Goal: Navigation & Orientation: Find specific page/section

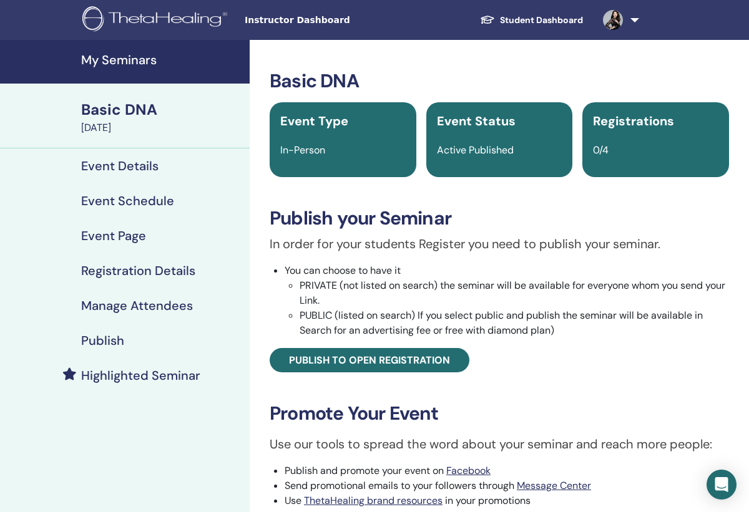
click at [542, 23] on link "Student Dashboard" at bounding box center [531, 20] width 123 height 23
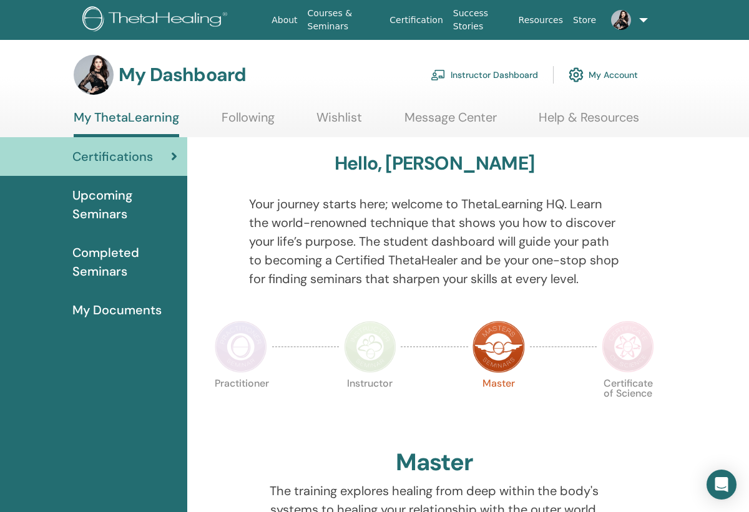
click at [500, 72] on link "Instructor Dashboard" at bounding box center [483, 74] width 107 height 27
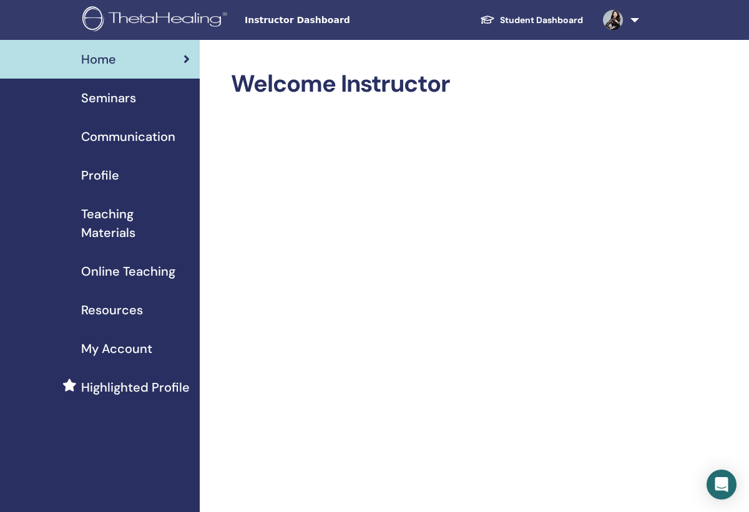
click at [119, 105] on span "Seminars" at bounding box center [108, 98] width 55 height 19
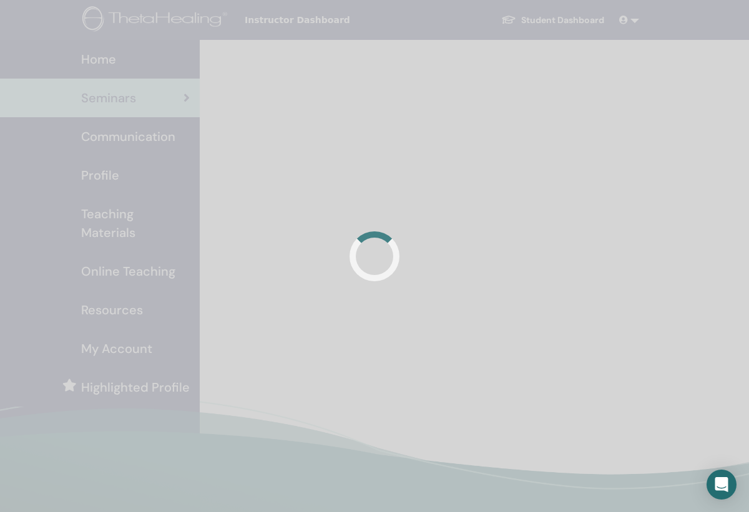
click at [120, 104] on div at bounding box center [374, 256] width 749 height 512
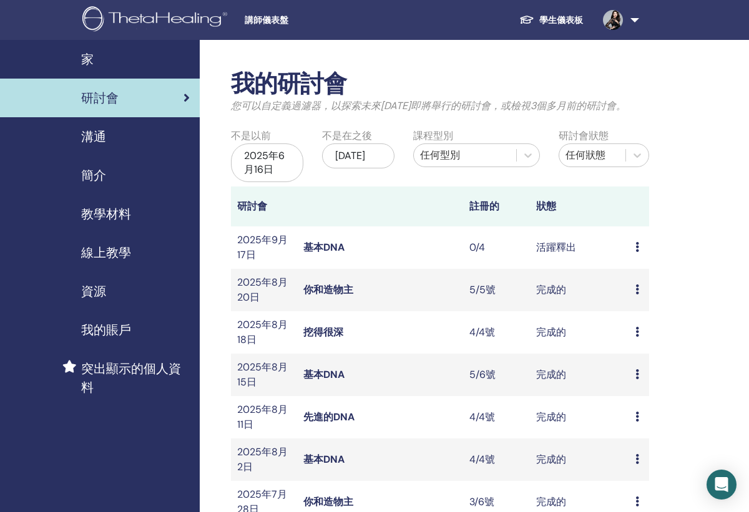
click at [633, 21] on link at bounding box center [618, 20] width 51 height 40
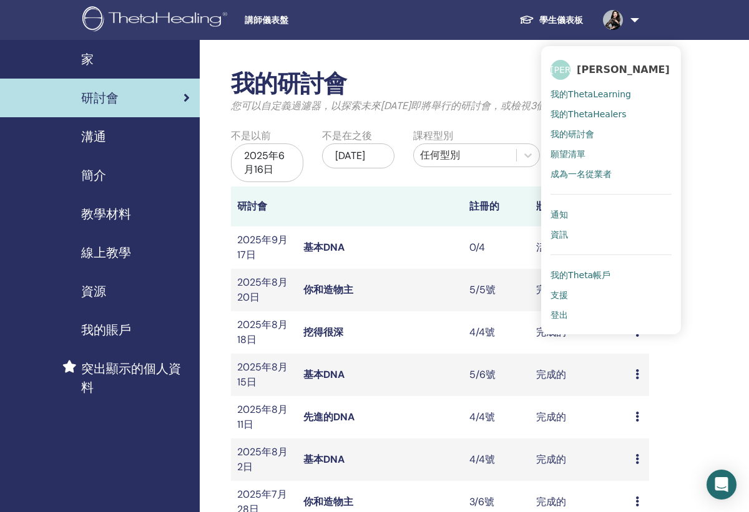
click at [597, 207] on link "通知" at bounding box center [610, 215] width 121 height 20
